Goal: Information Seeking & Learning: Learn about a topic

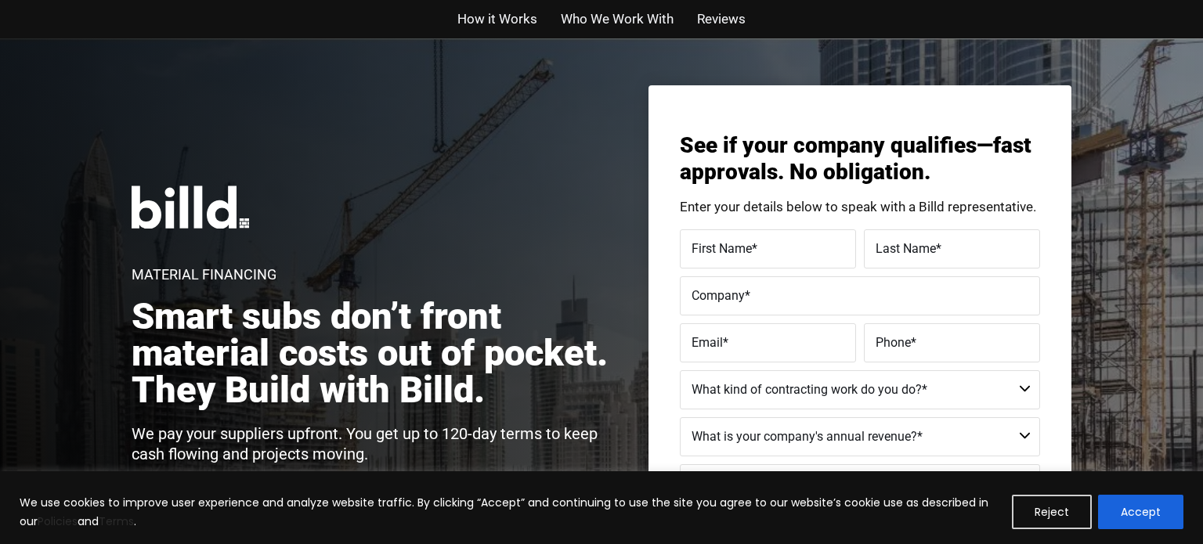
click at [1122, 520] on button "Accept" at bounding box center [1140, 512] width 85 height 34
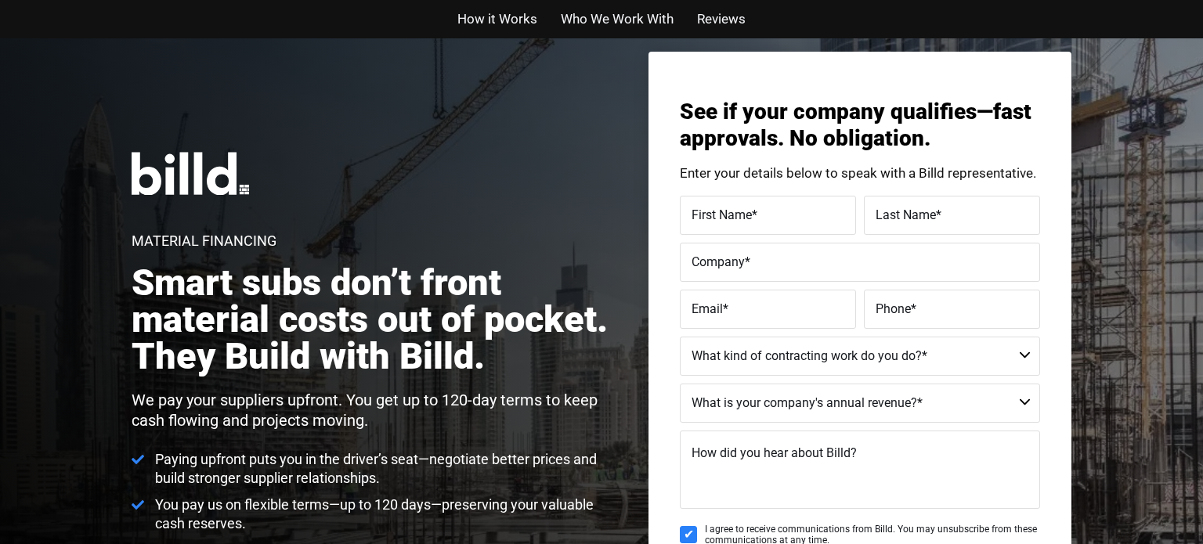
scroll to position [38, 0]
